Goal: Ask a question

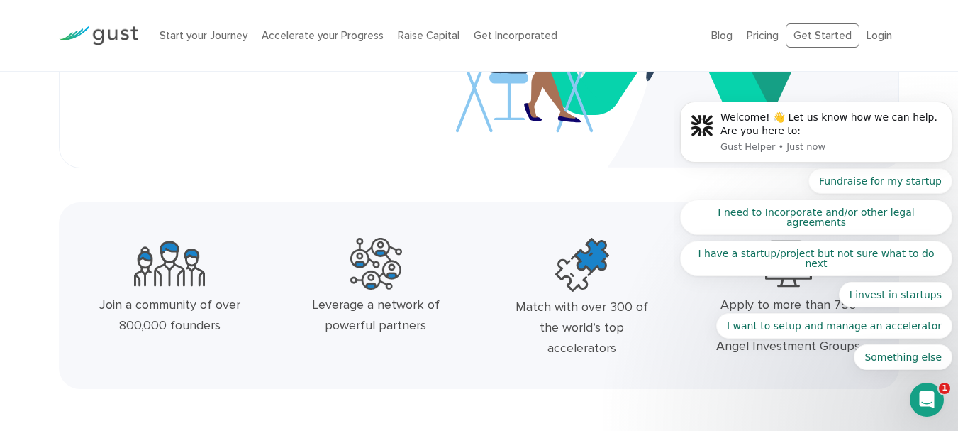
scroll to position [311, 0]
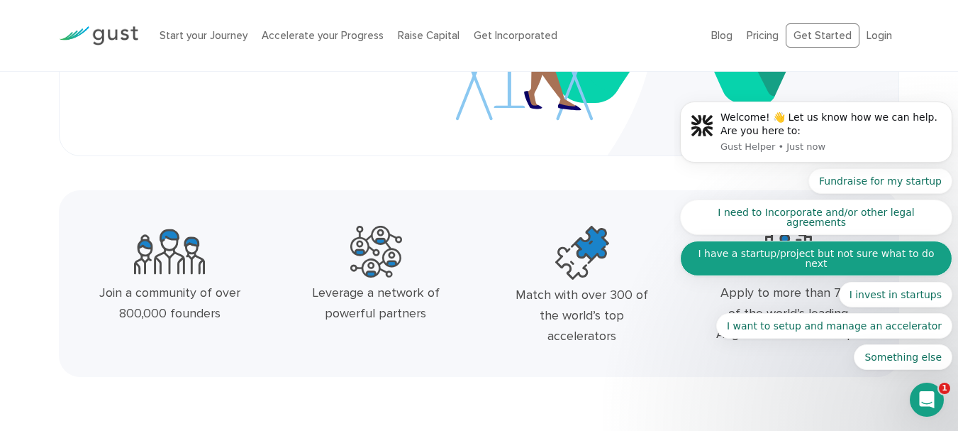
click at [886, 260] on button "I have a startup/project but not sure what to do next" at bounding box center [816, 257] width 272 height 35
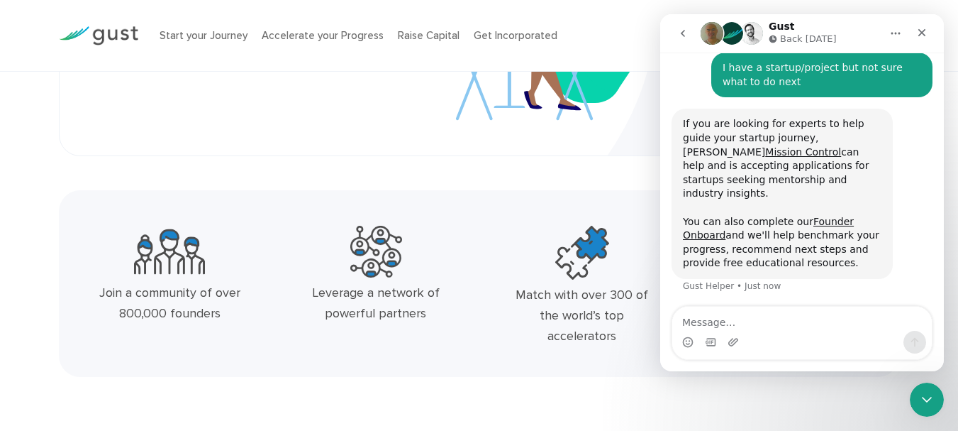
scroll to position [157, 0]
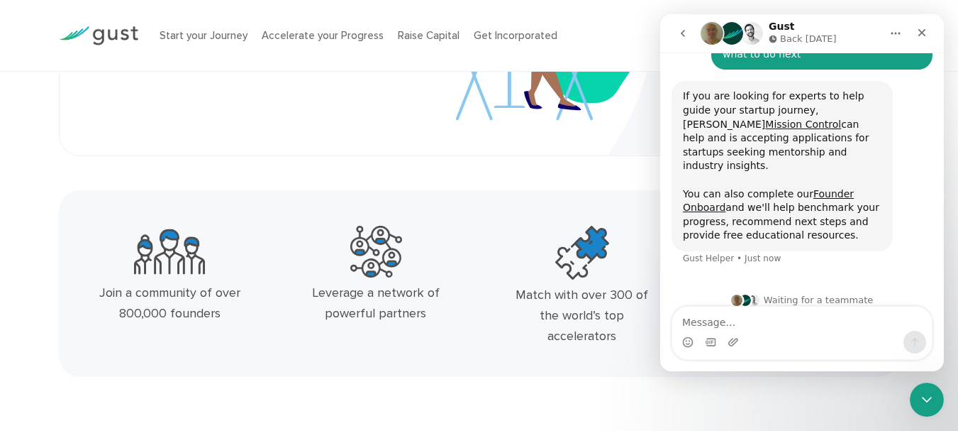
click at [777, 294] on div "Waiting for a teammate" at bounding box center [802, 299] width 255 height 11
click at [841, 118] on link "Mission Control" at bounding box center [803, 123] width 76 height 11
click at [748, 28] on img "Intercom messenger" at bounding box center [752, 33] width 23 height 23
click at [900, 38] on icon "Home" at bounding box center [895, 33] width 11 height 11
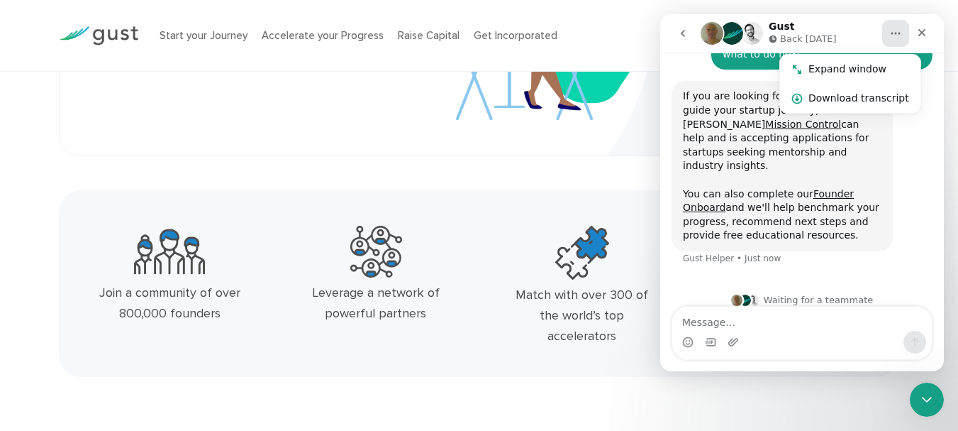
click at [900, 38] on icon "Home" at bounding box center [895, 33] width 11 height 11
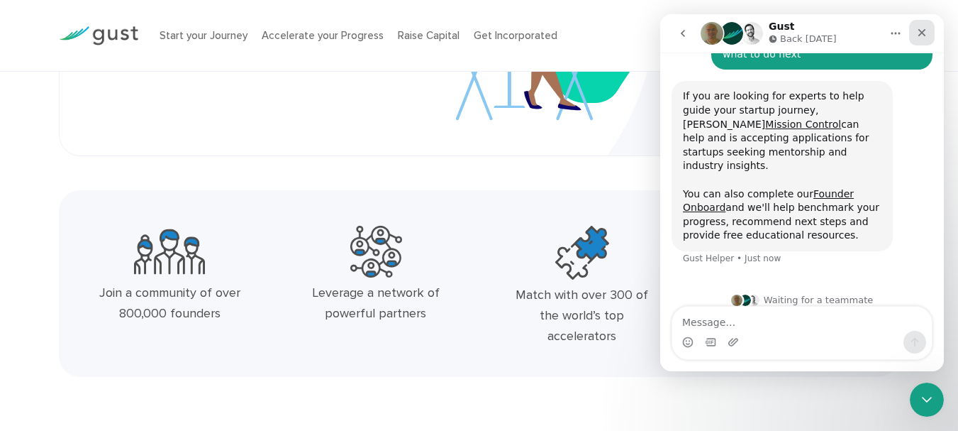
click at [925, 34] on icon "Close" at bounding box center [921, 32] width 11 height 11
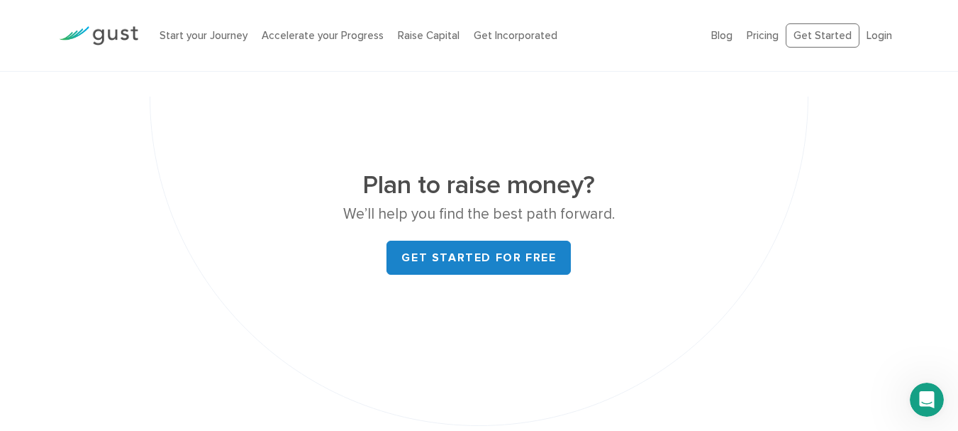
scroll to position [5455, 0]
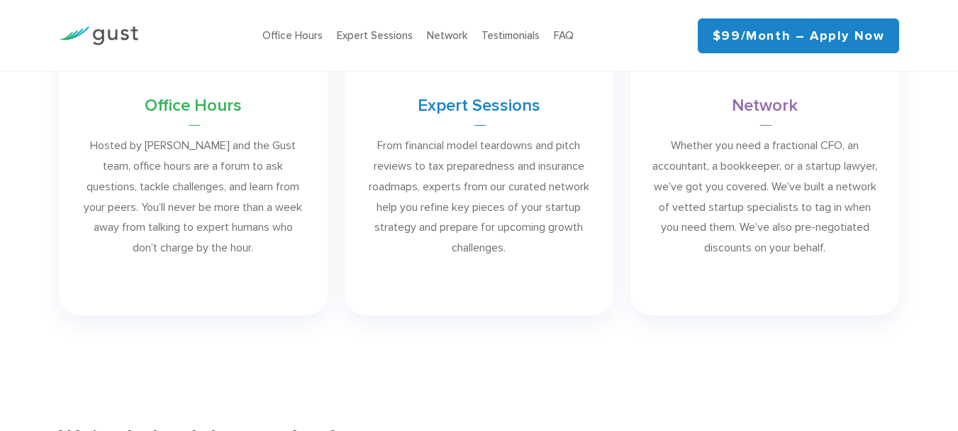
scroll to position [1076, 0]
